Goal: Find specific page/section: Find specific page/section

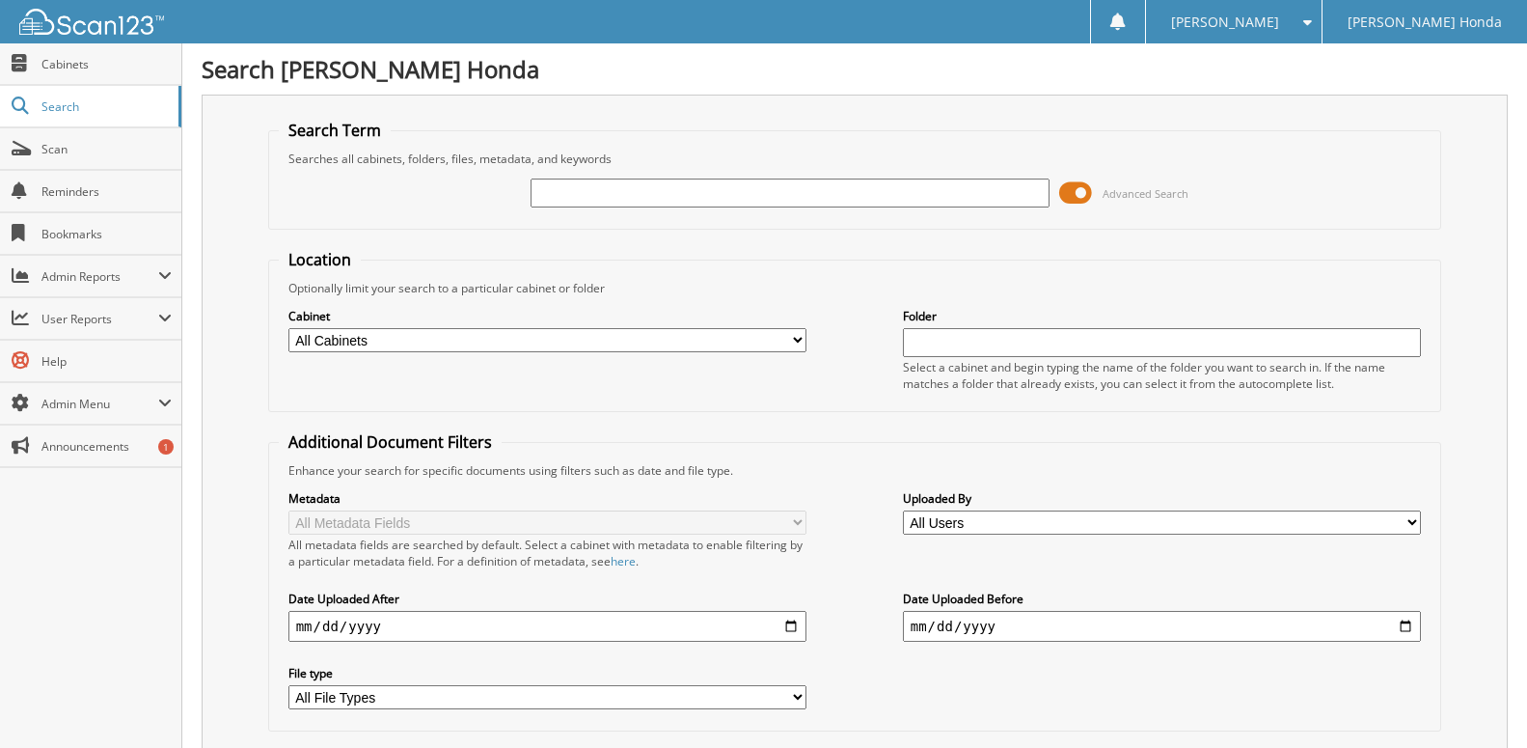
click at [86, 68] on span "Cabinets" at bounding box center [106, 64] width 130 height 16
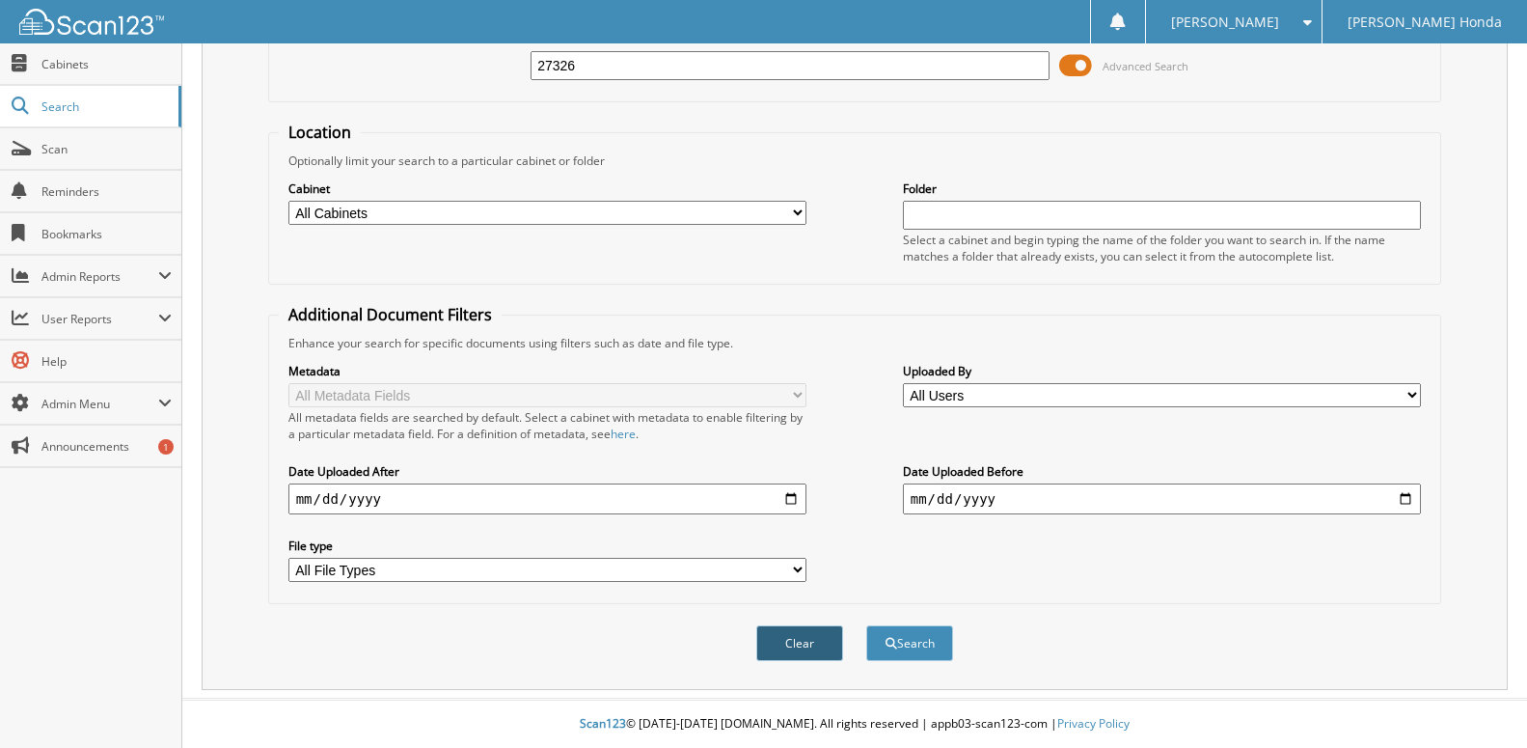
type input "27326"
drag, startPoint x: 757, startPoint y: 642, endPoint x: 781, endPoint y: 646, distance: 23.7
click at [758, 642] on div "Clear" at bounding box center [799, 643] width 91 height 40
click at [905, 647] on button "Search" at bounding box center [909, 643] width 87 height 36
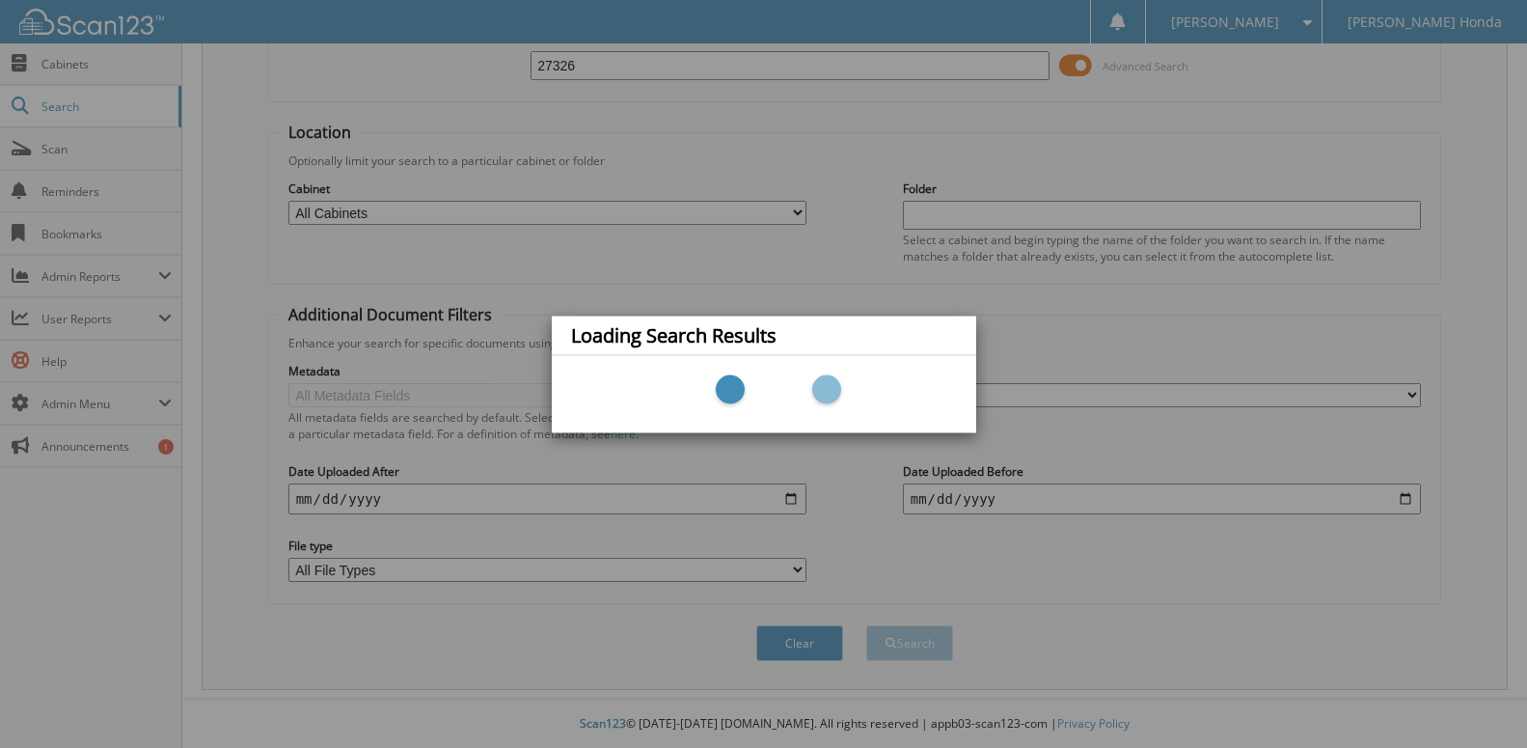
scroll to position [0, 0]
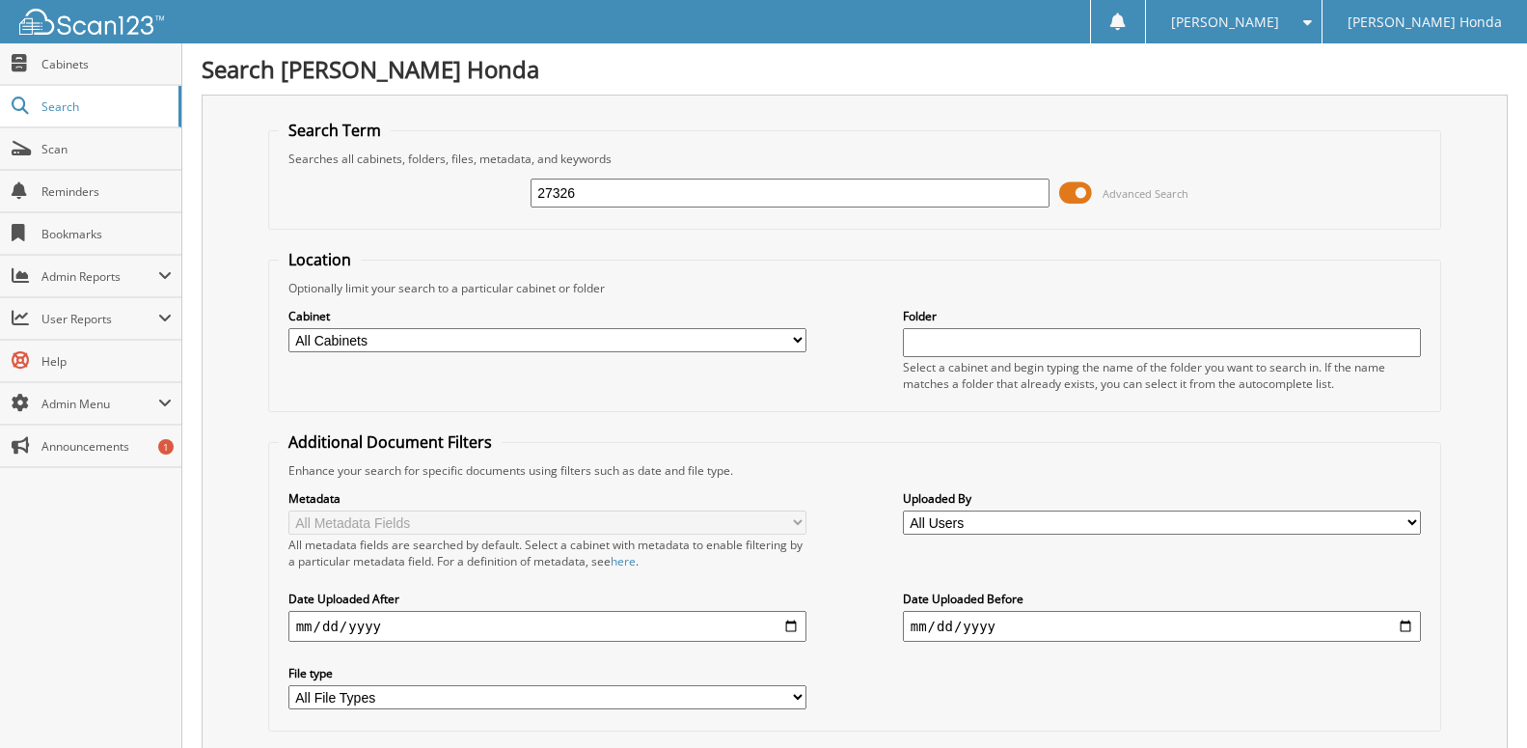
drag, startPoint x: 607, startPoint y: 205, endPoint x: 340, endPoint y: 162, distance: 270.6
click at [531, 186] on input "27326" at bounding box center [790, 192] width 519 height 29
type input "27294"
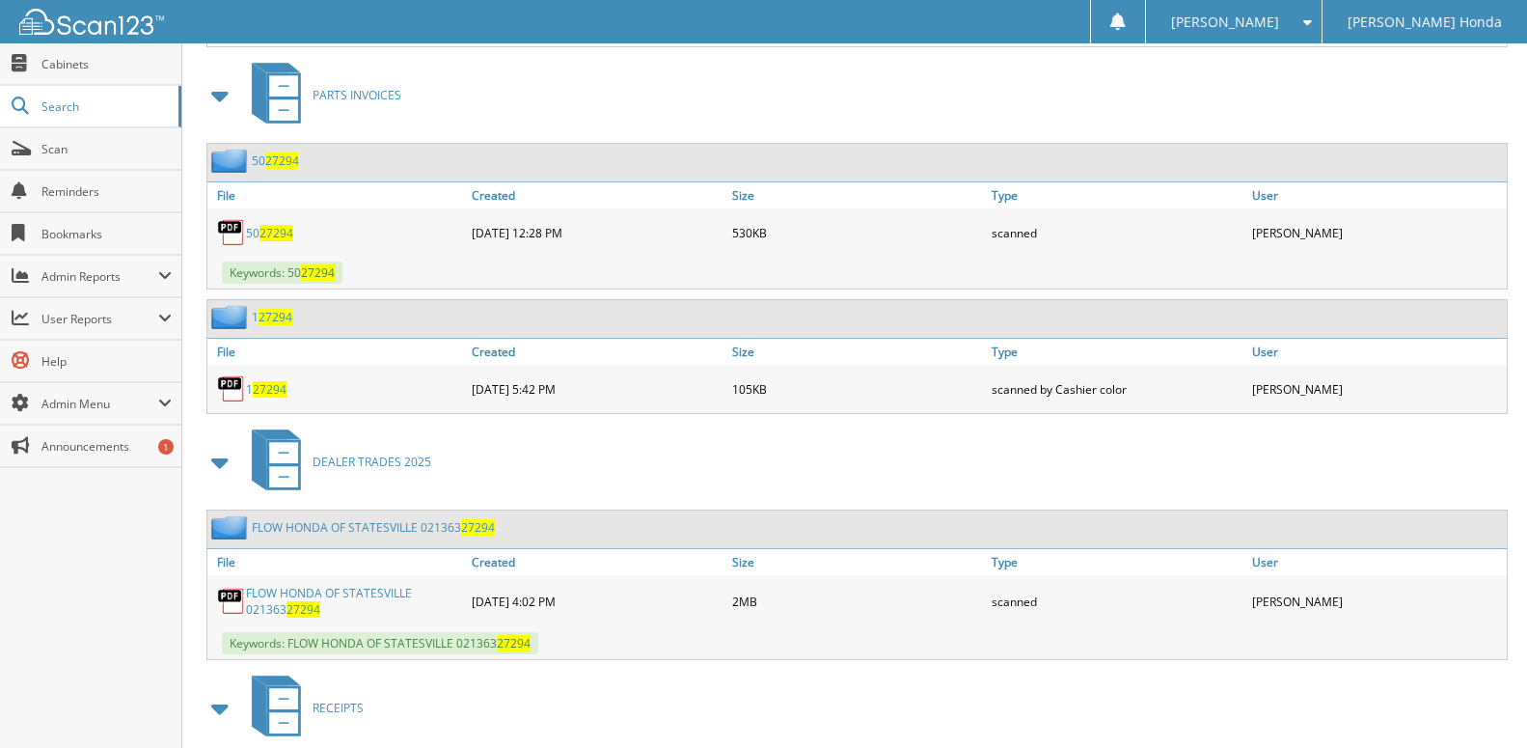
scroll to position [2362, 0]
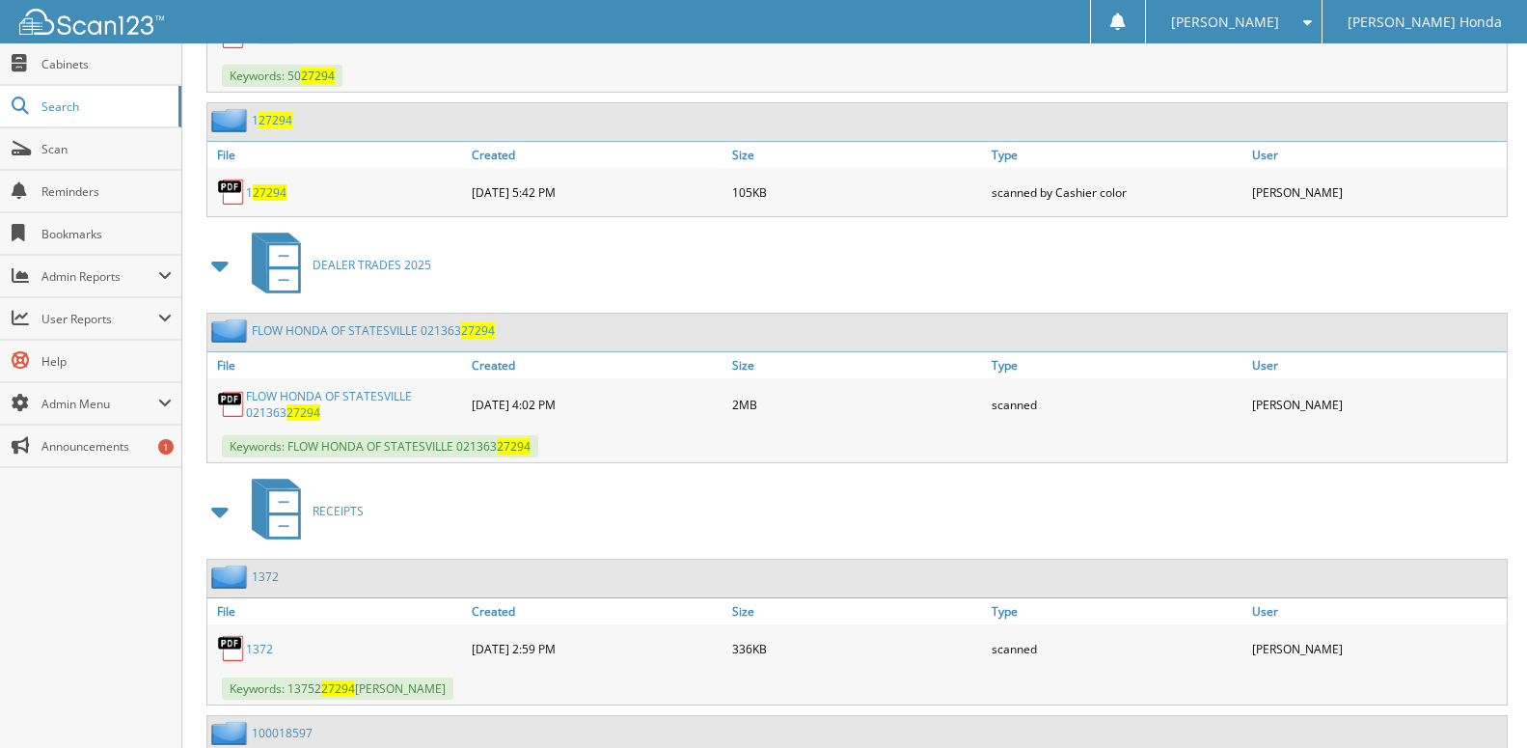
click at [400, 339] on link "FLOW HONDA OF STATESVILLE 021363 27294" at bounding box center [373, 330] width 243 height 16
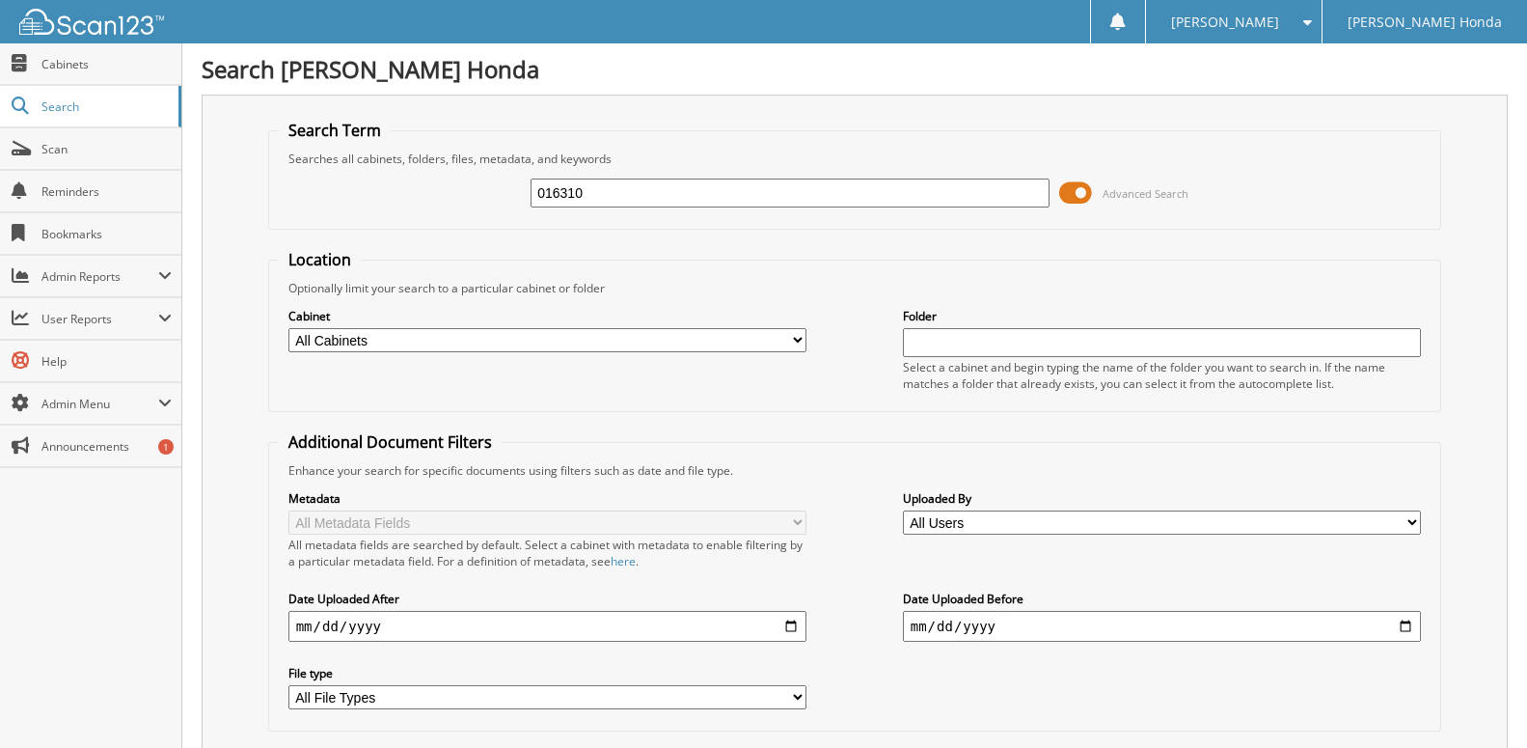
type input "016310"
drag, startPoint x: 625, startPoint y: 214, endPoint x: 452, endPoint y: 209, distance: 172.8
click at [531, 207] on input "016310" at bounding box center [790, 192] width 519 height 29
type input "27114"
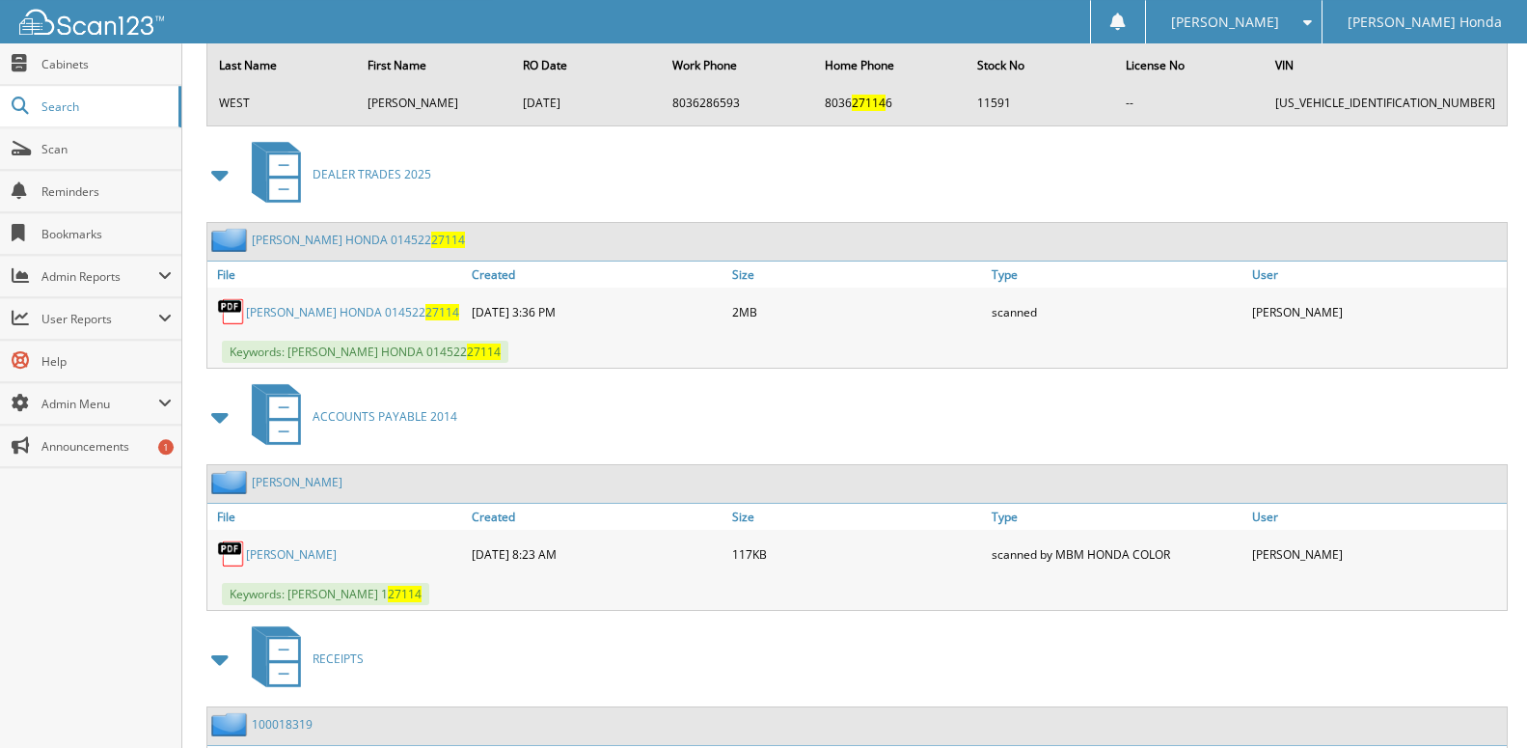
scroll to position [2559, 0]
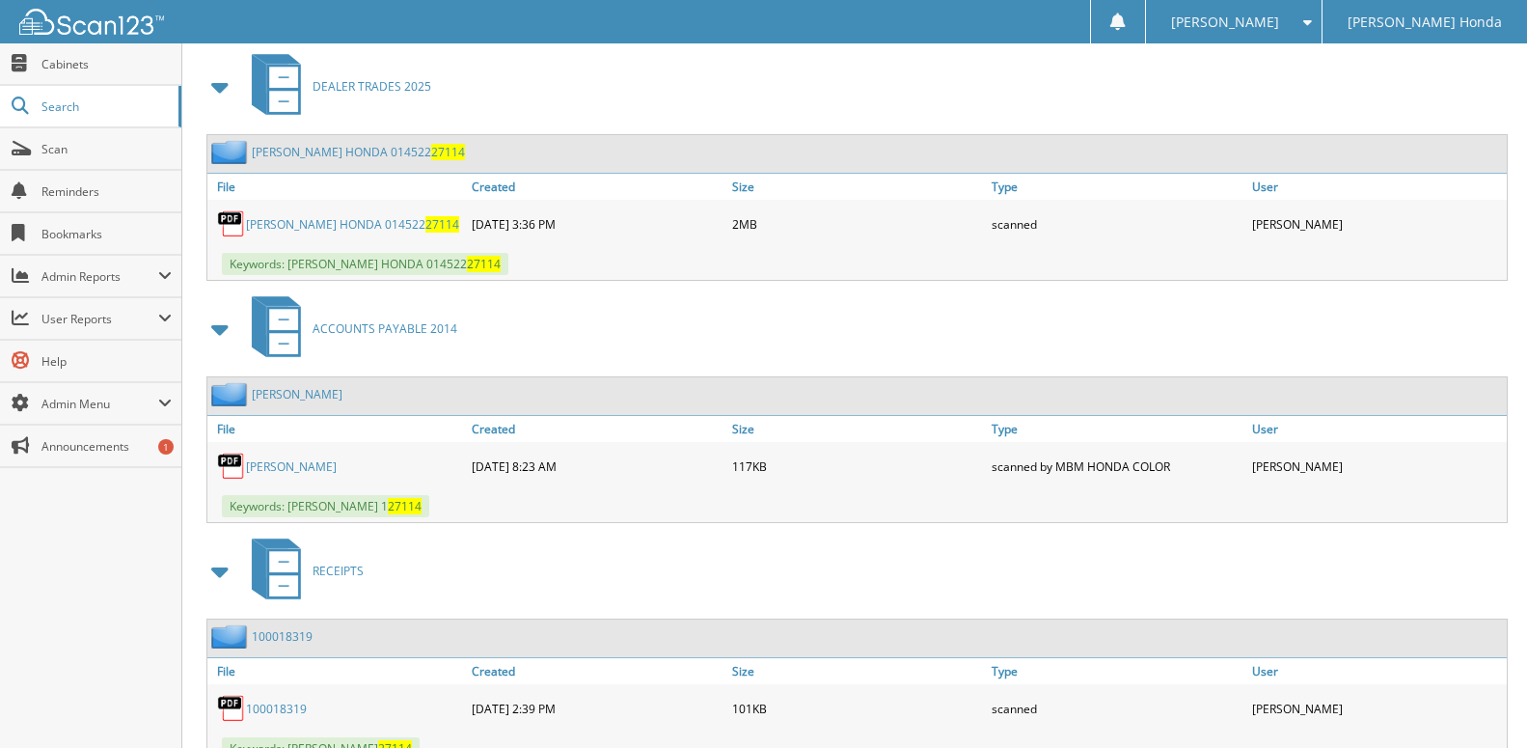
click at [393, 233] on link "DICK BROOKS HONDA 014522 27114" at bounding box center [352, 224] width 213 height 16
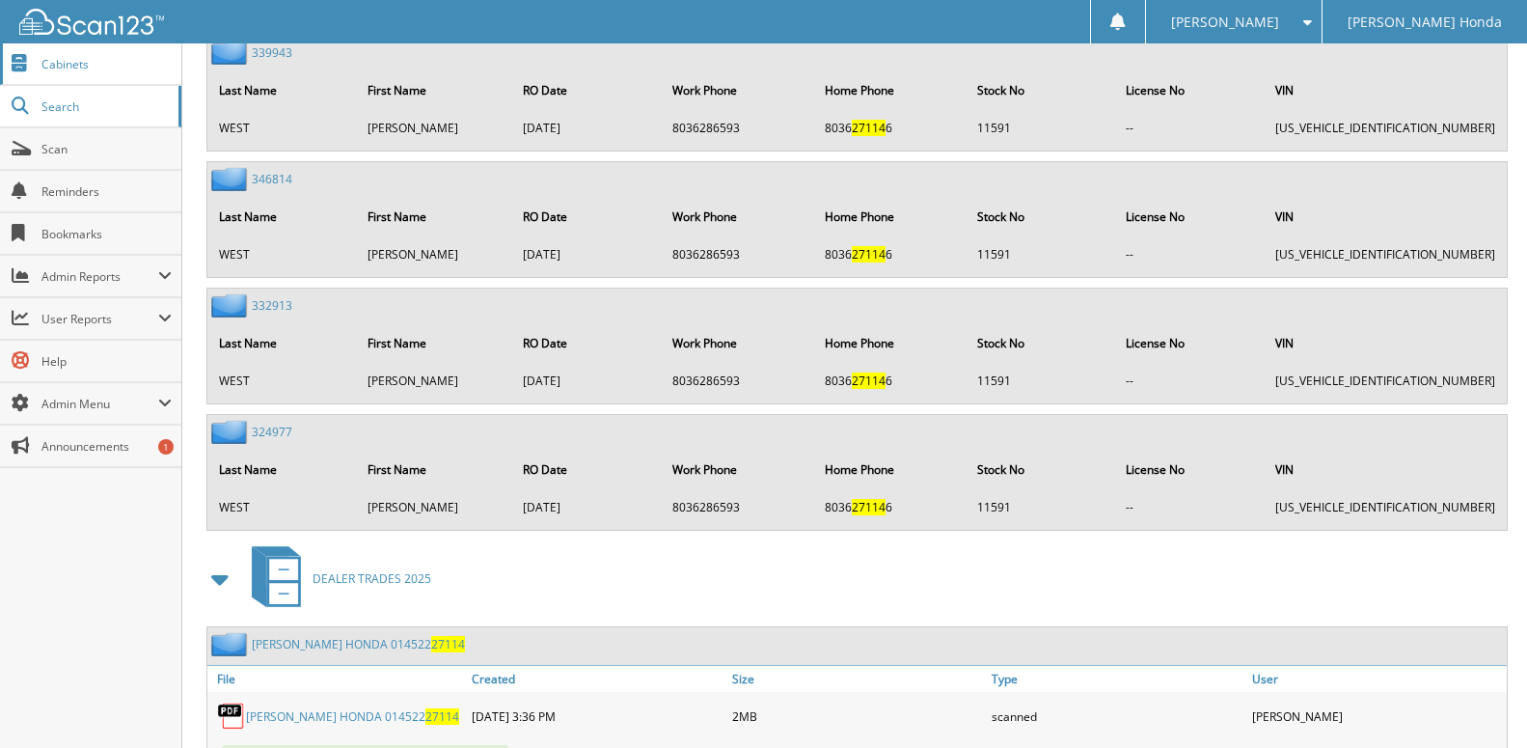
click at [94, 66] on span "Cabinets" at bounding box center [106, 64] width 130 height 16
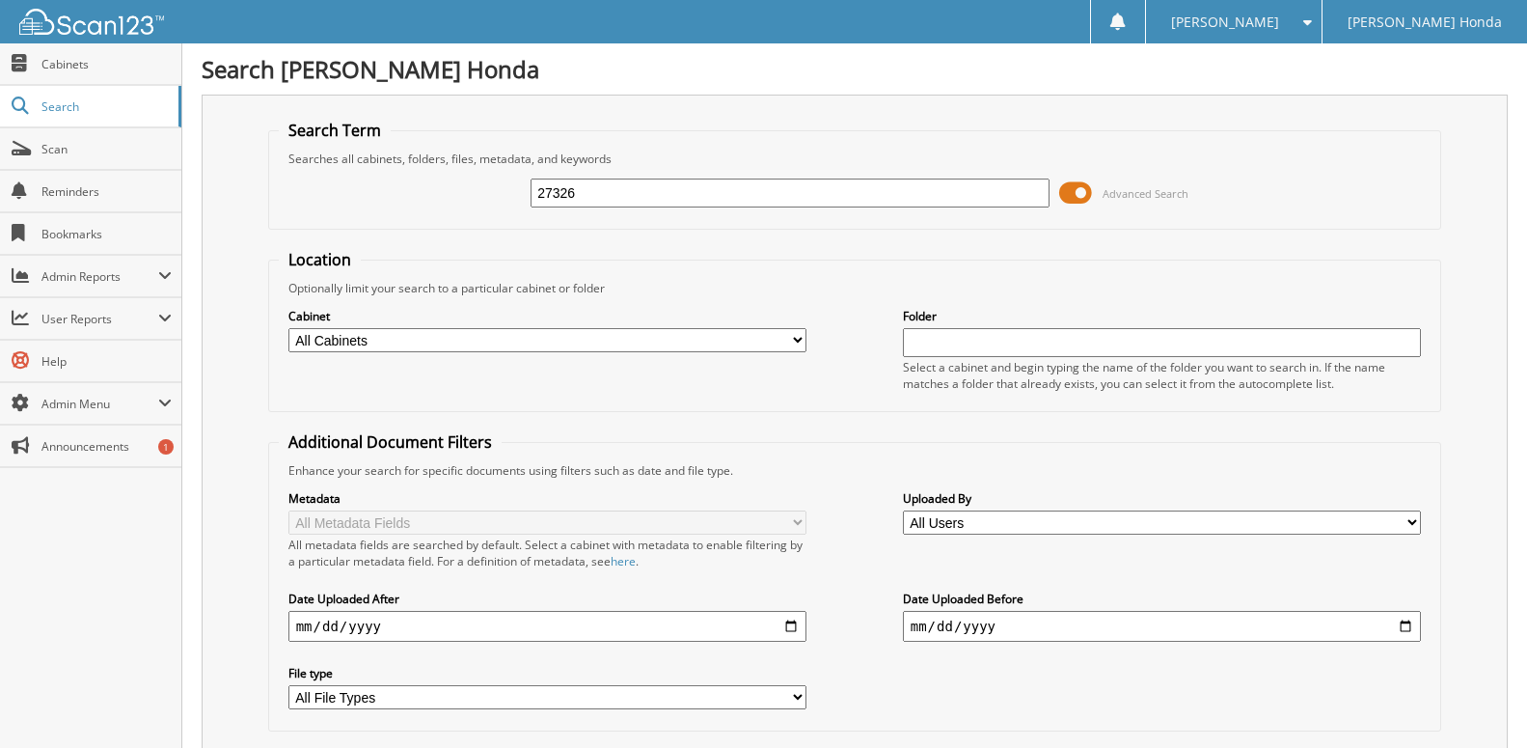
type input "27326"
click at [288, 328] on select "All Cabinets 2010 SOLD VEHICLES 2011 SOLD VEHICLES 2012 SOLD VEHICLES 2013 SOLD…" at bounding box center [547, 340] width 519 height 24
select select "50744"
click option "DEALER TRADES 2025" at bounding box center [0, 0] width 0 height 0
click at [859, 450] on div "Location Optionally limit your search to a particular cabinet or folder Cabinet…" at bounding box center [855, 490] width 1174 height 482
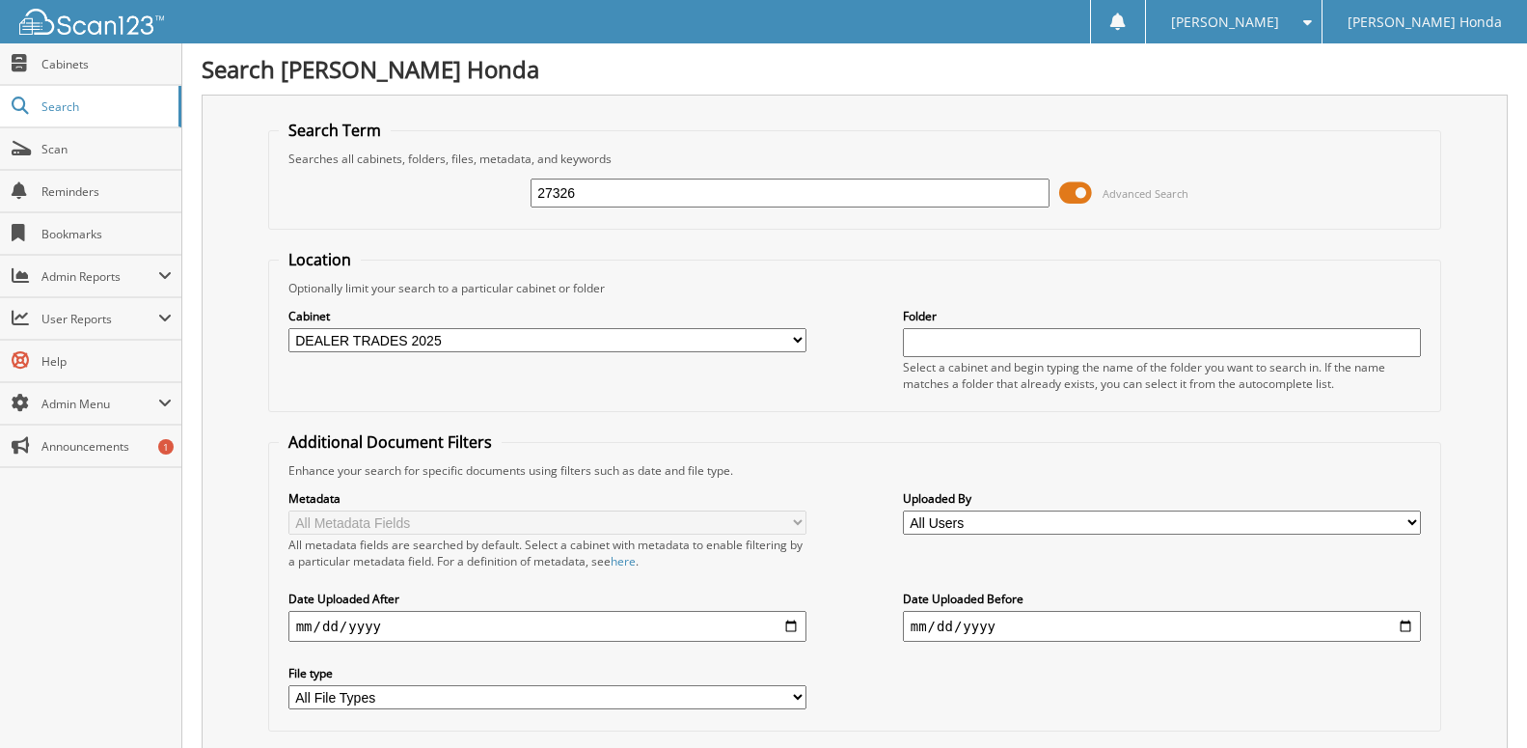
scroll to position [159, 0]
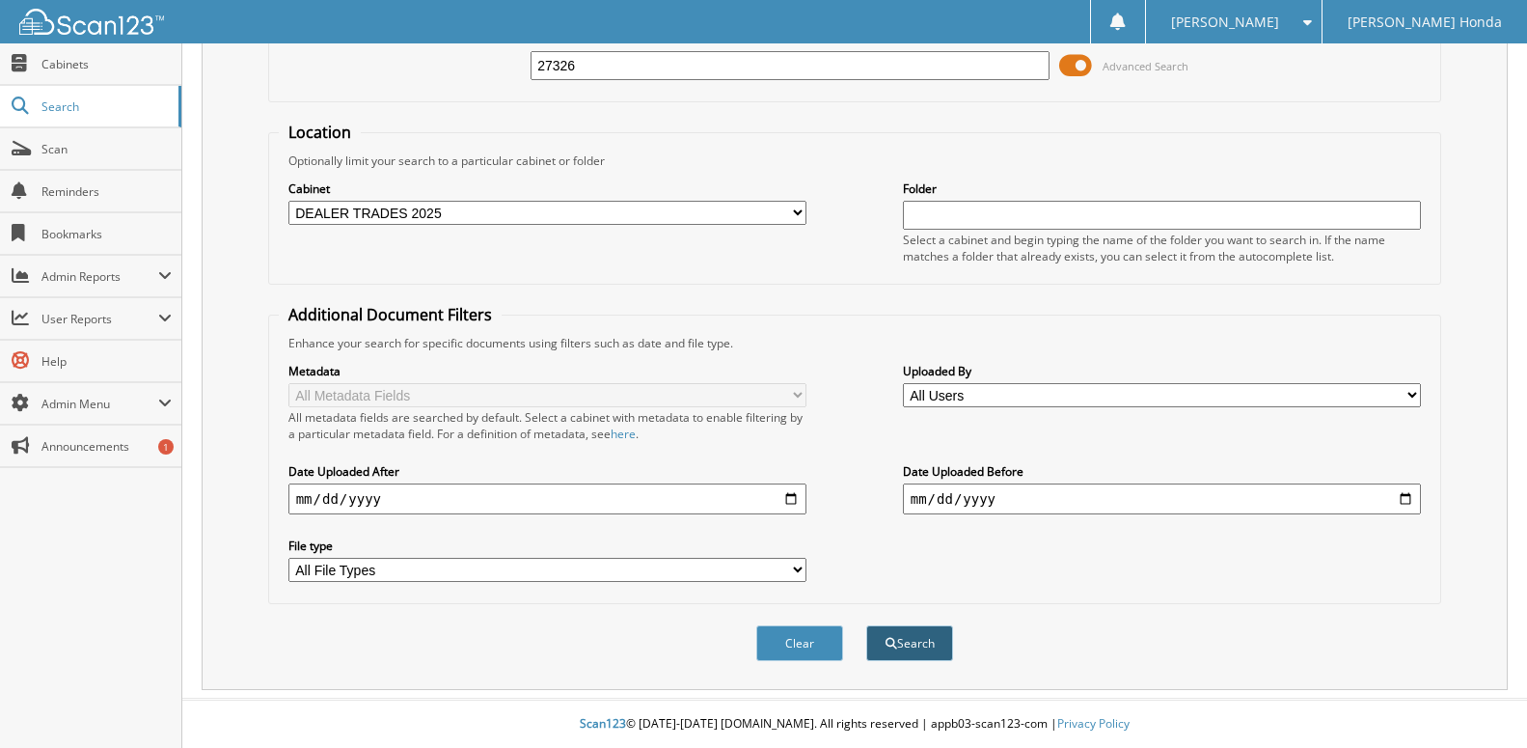
click at [900, 637] on button "Search" at bounding box center [909, 643] width 87 height 36
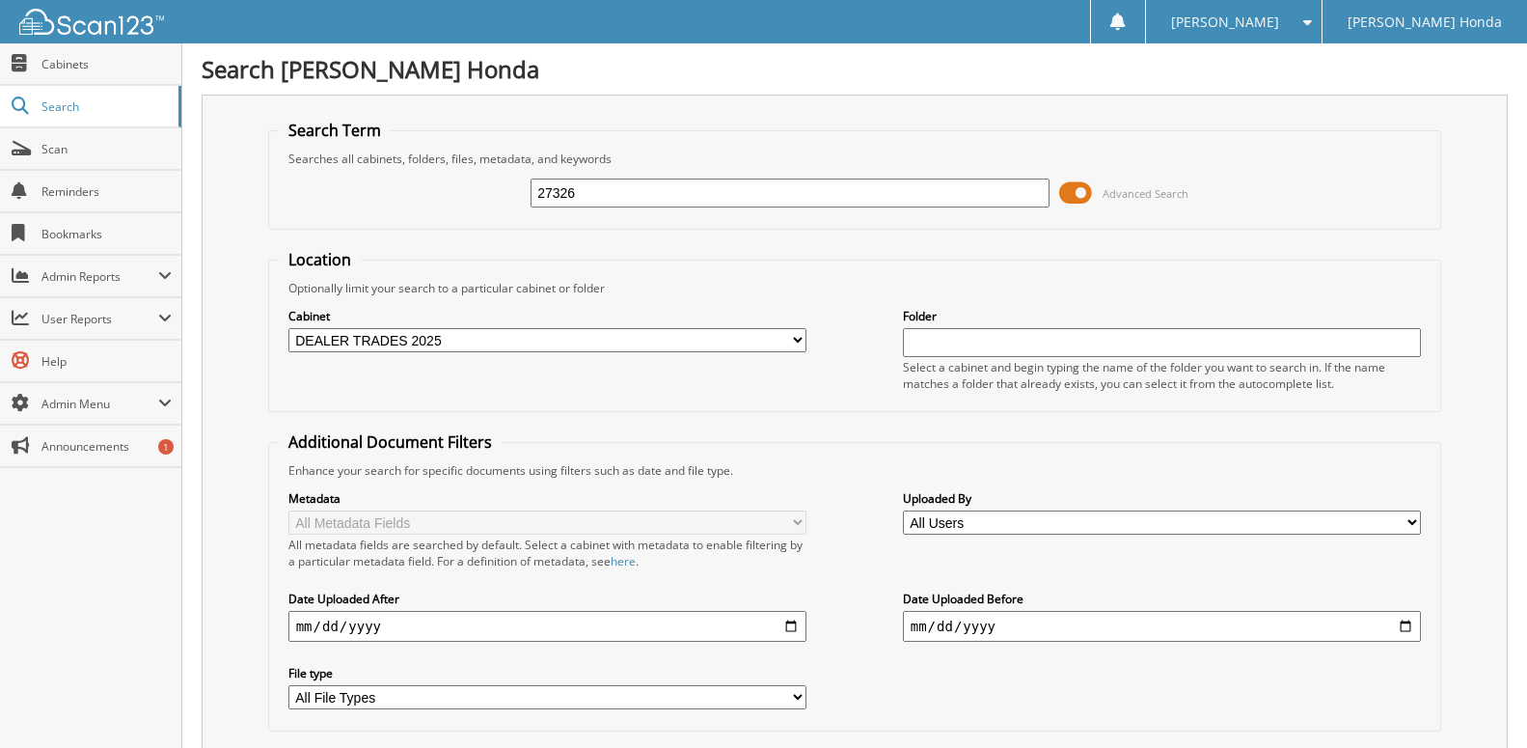
drag, startPoint x: 584, startPoint y: 203, endPoint x: 338, endPoint y: 162, distance: 249.3
click at [531, 178] on input "27326" at bounding box center [790, 192] width 519 height 29
type input "27294"
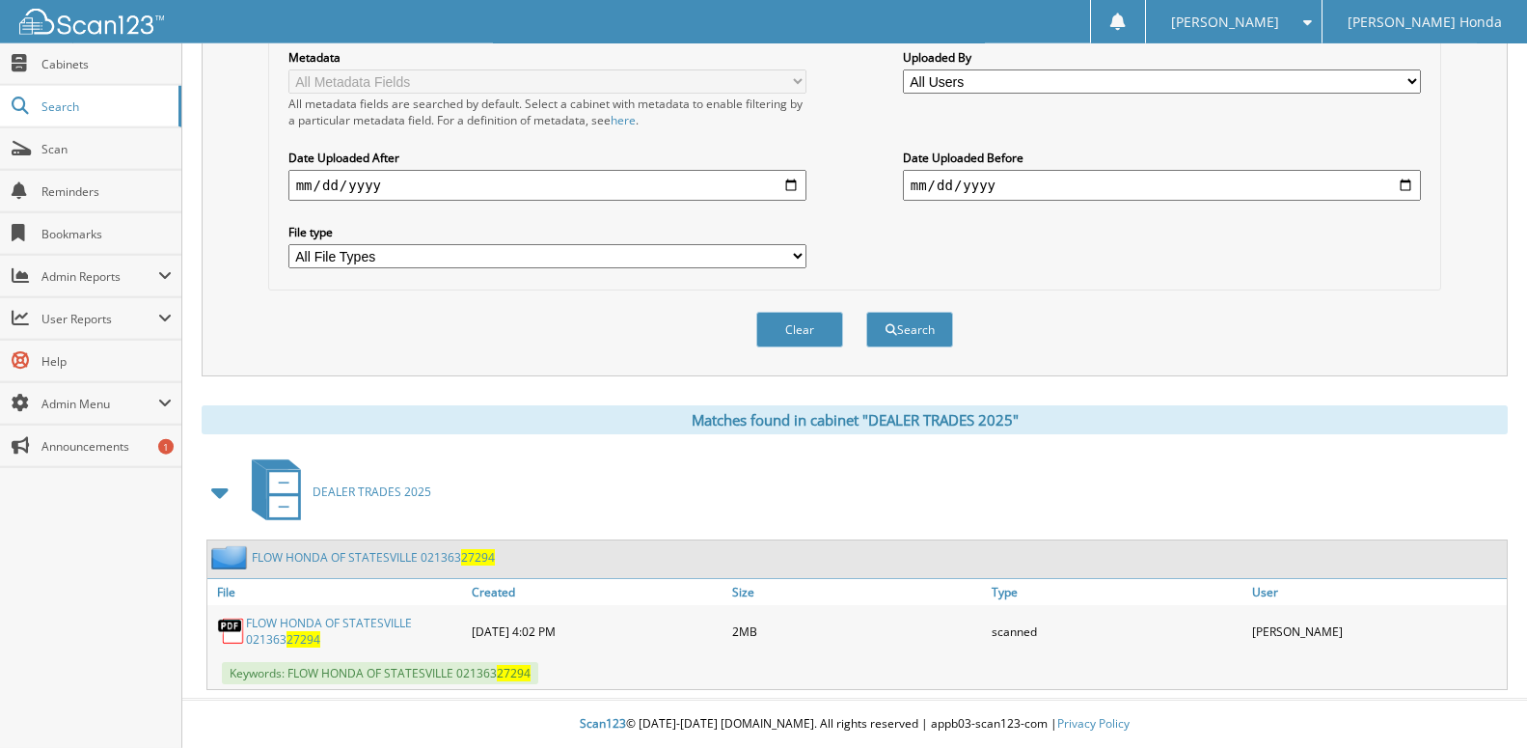
scroll to position [473, 0]
click at [407, 553] on link "FLOW HONDA OF STATESVILLE 021363 27294" at bounding box center [373, 557] width 243 height 16
